Goal: Task Accomplishment & Management: Manage account settings

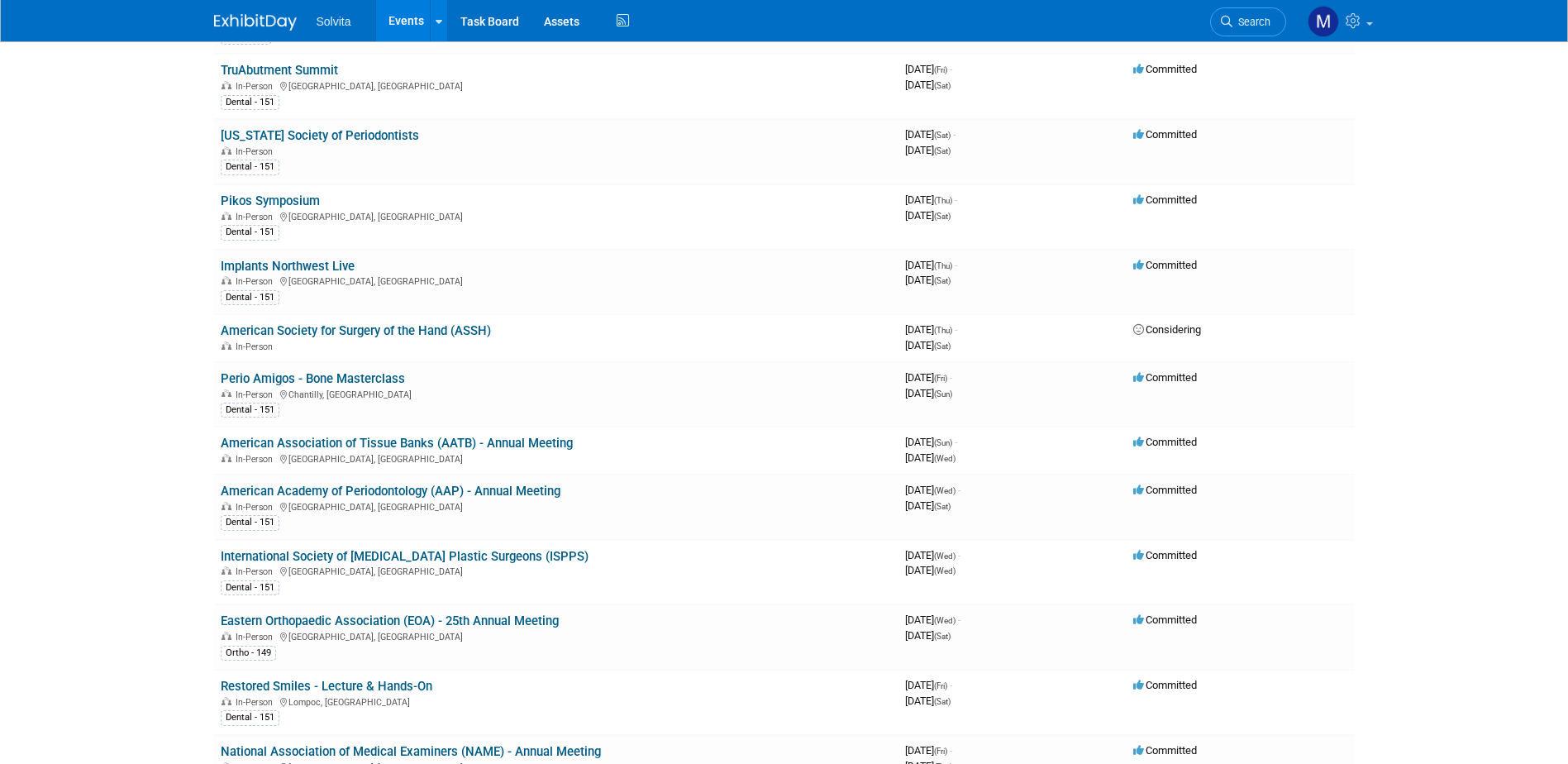
scroll to position [744, 0]
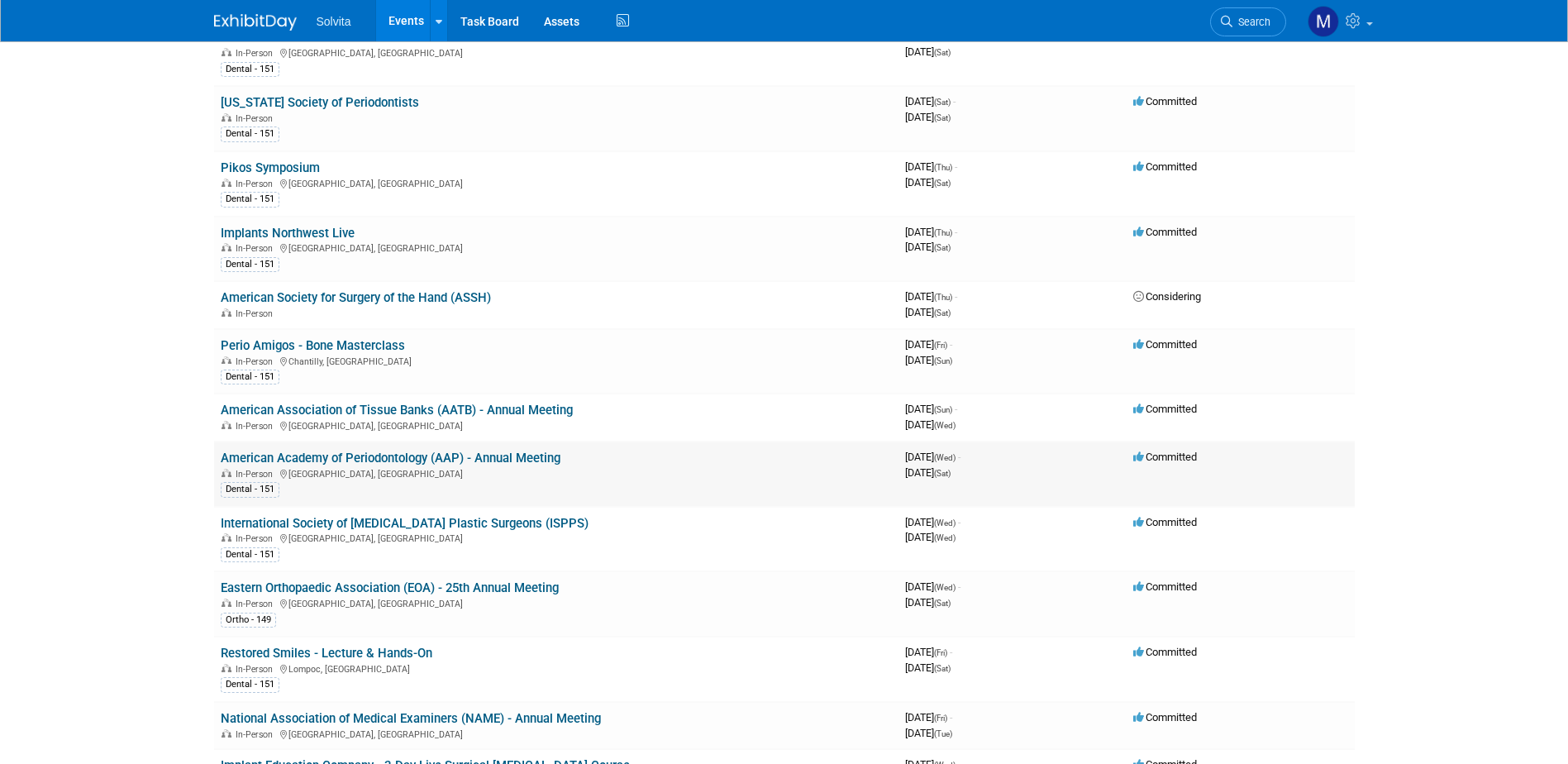
click at [338, 452] on link "American Academy of Periodontology (AAP) - Annual Meeting" at bounding box center [390, 458] width 340 height 14
click at [0, 0] on div at bounding box center [0, 0] width 0 height 0
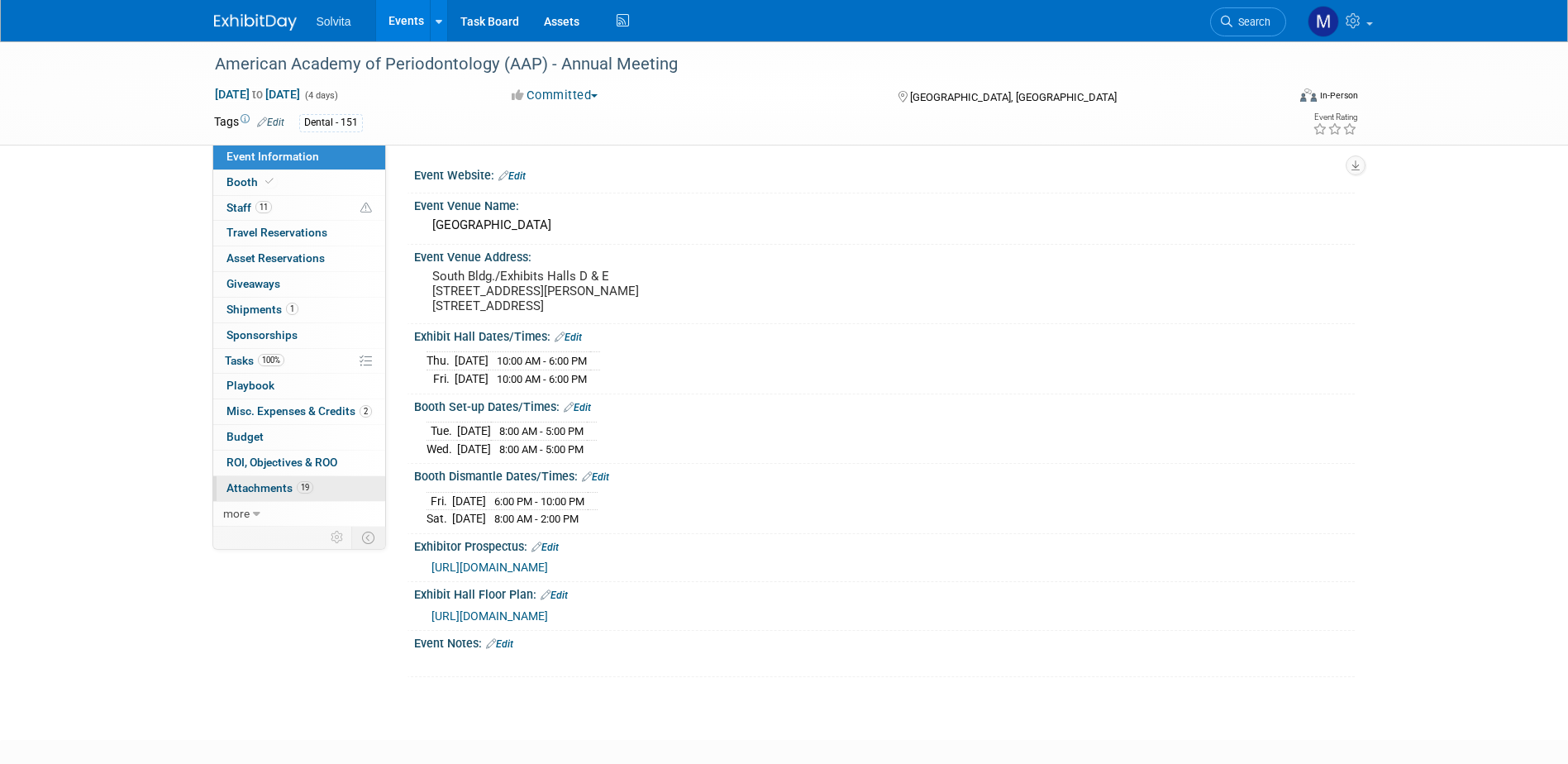
click at [283, 486] on span "Attachments 19" at bounding box center [270, 487] width 87 height 13
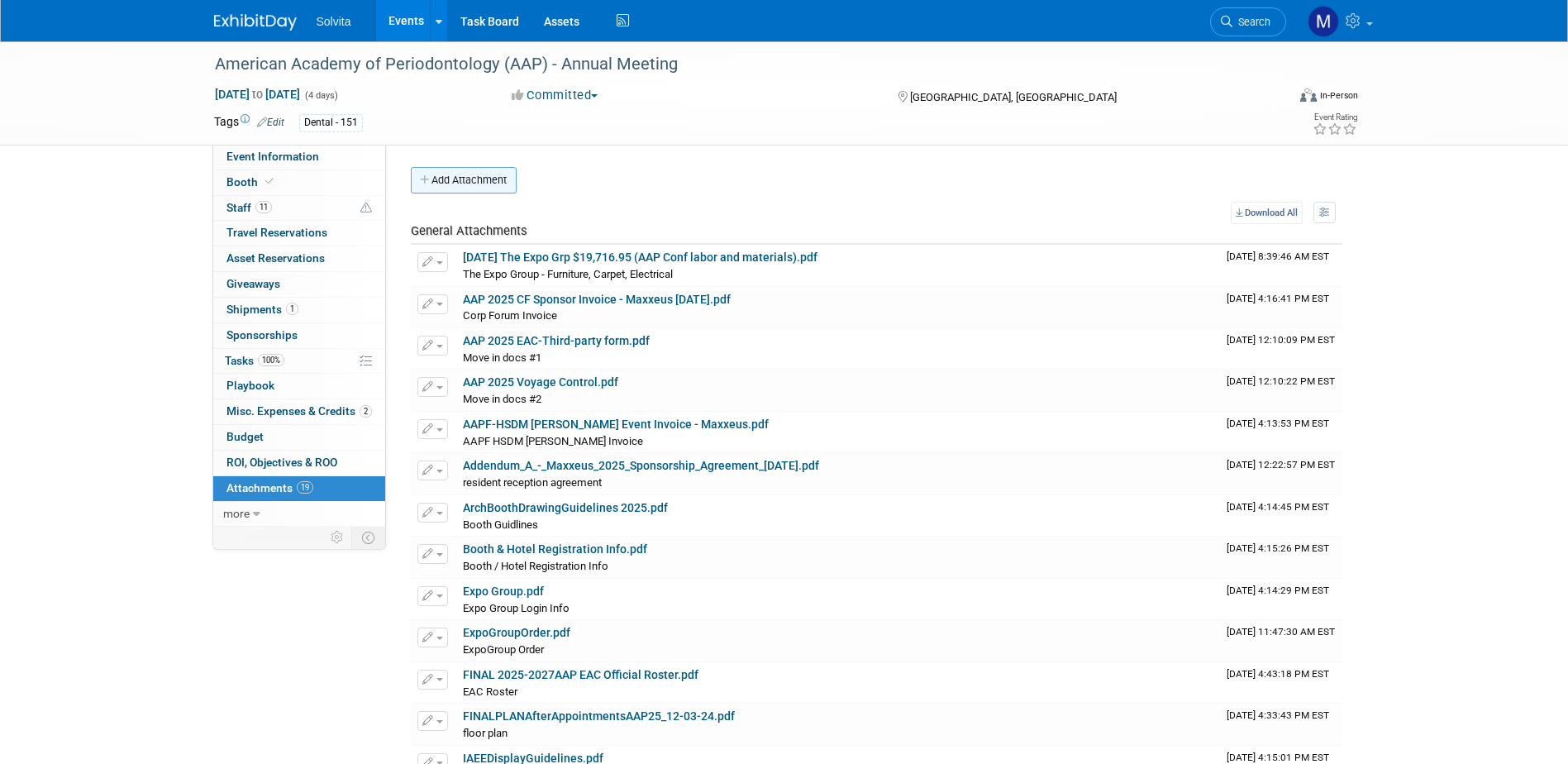
click at [456, 178] on button "Add Attachment" at bounding box center [464, 179] width 106 height 26
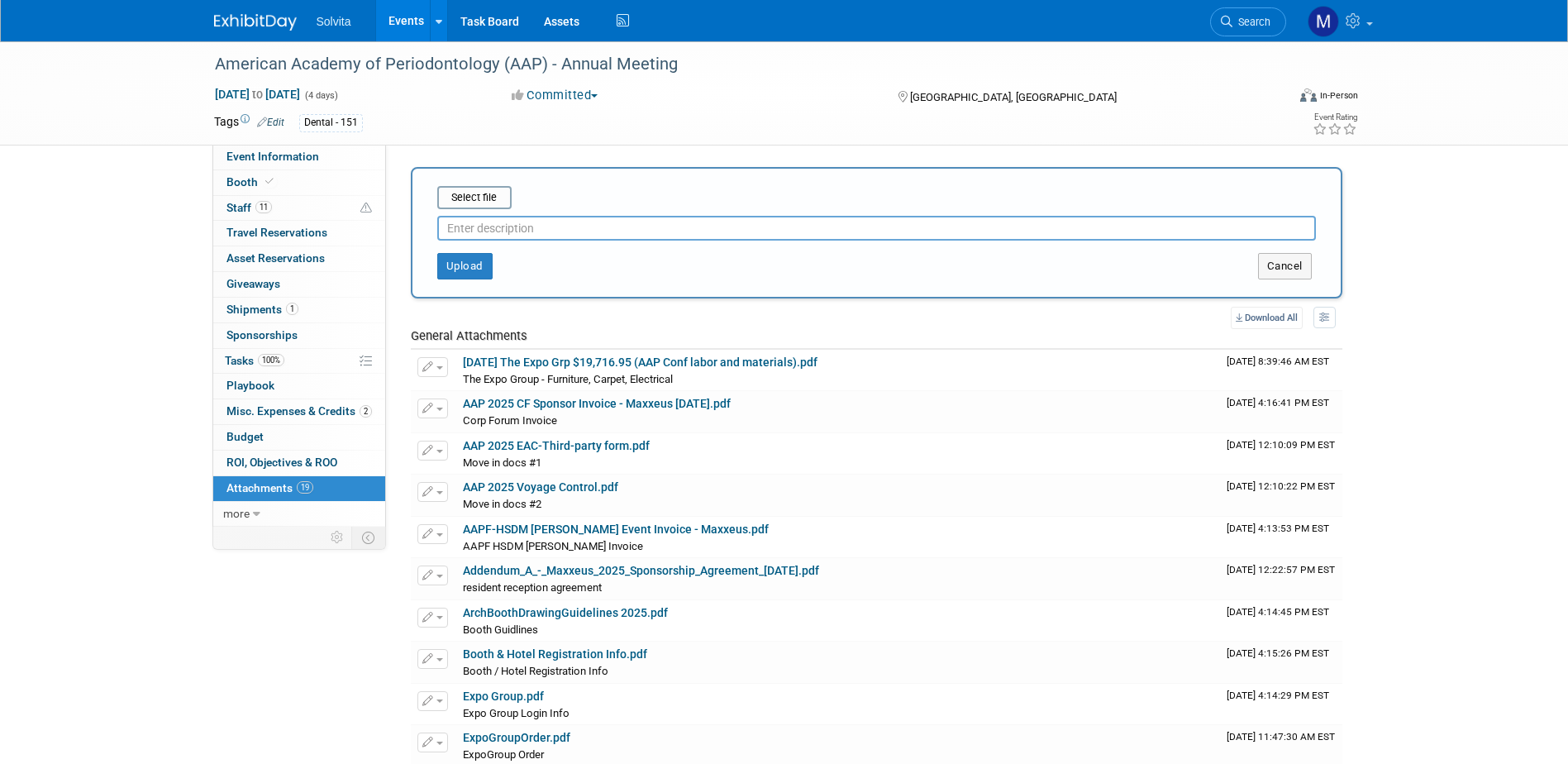
click at [523, 228] on input "text" at bounding box center [876, 228] width 878 height 25
type input "resident reception invoice"
click at [484, 193] on input "file" at bounding box center [411, 198] width 196 height 20
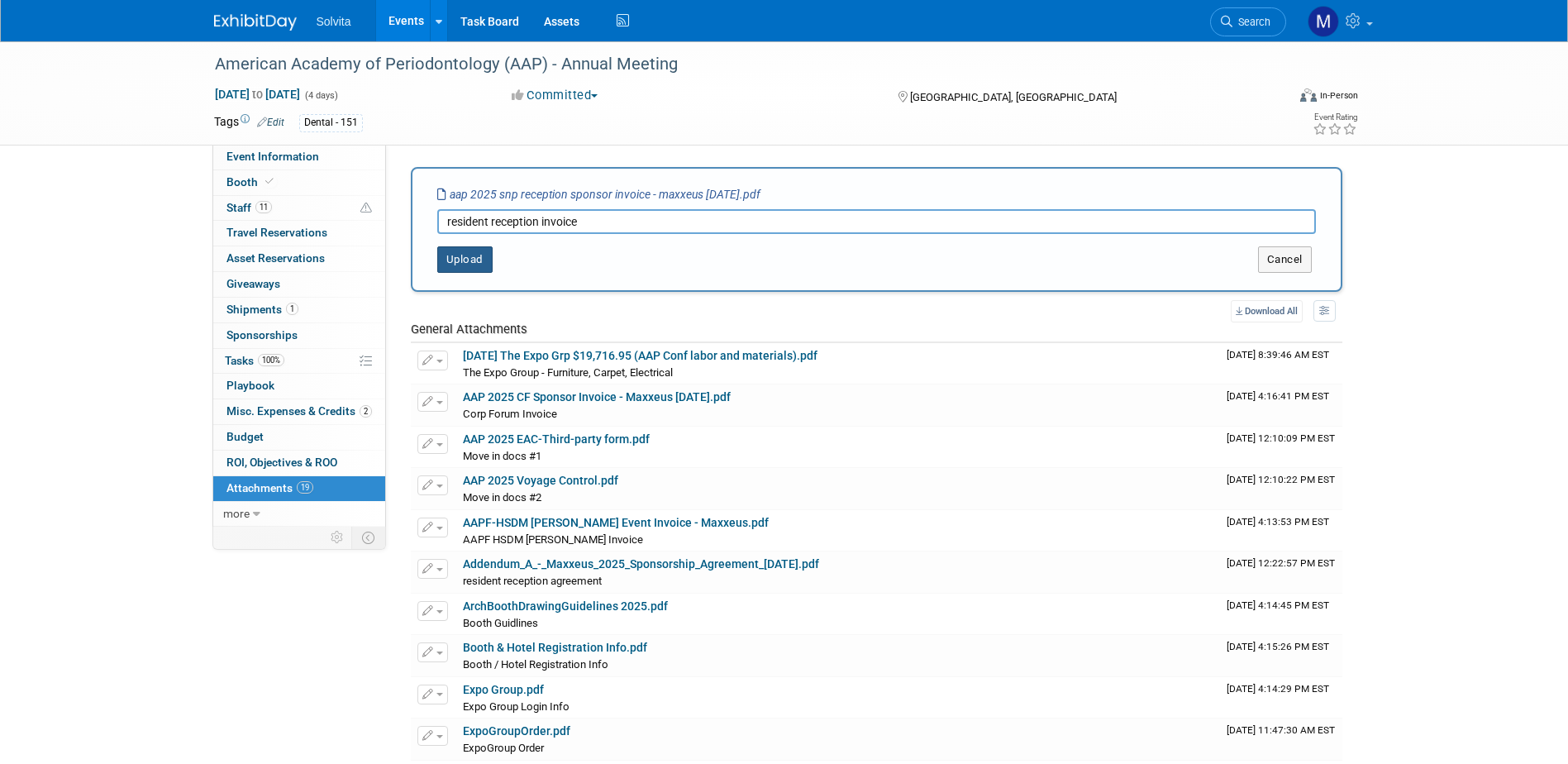
click at [461, 265] on button "Upload" at bounding box center [464, 259] width 55 height 26
